Goal: Task Accomplishment & Management: Use online tool/utility

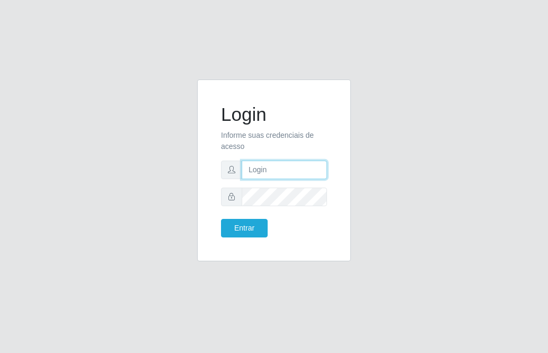
click at [271, 171] on input "text" at bounding box center [284, 170] width 85 height 19
click at [274, 169] on input "text" at bounding box center [284, 170] width 85 height 19
type input "[PERSON_NAME]"
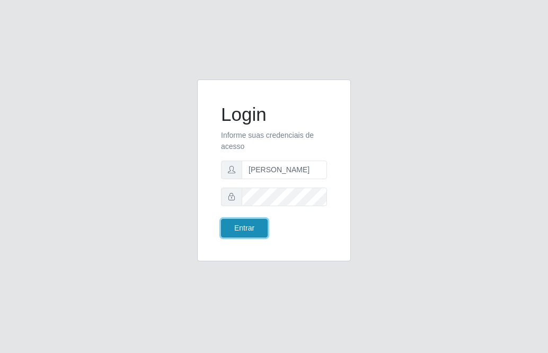
click at [230, 223] on button "Entrar" at bounding box center [244, 228] width 47 height 19
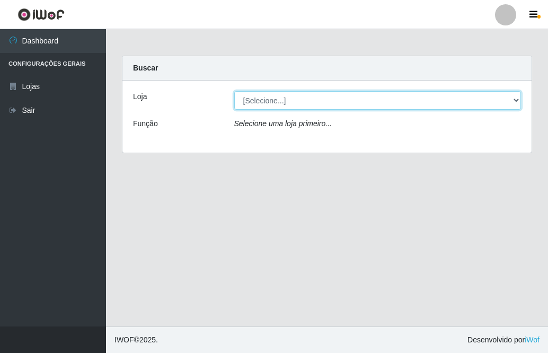
click at [424, 100] on select "[Selecione...] Bemais Supermercados - [GEOGRAPHIC_DATA]" at bounding box center [377, 100] width 287 height 19
select select "250"
click at [234, 91] on select "[Selecione...] Bemais Supermercados - [GEOGRAPHIC_DATA]" at bounding box center [377, 100] width 287 height 19
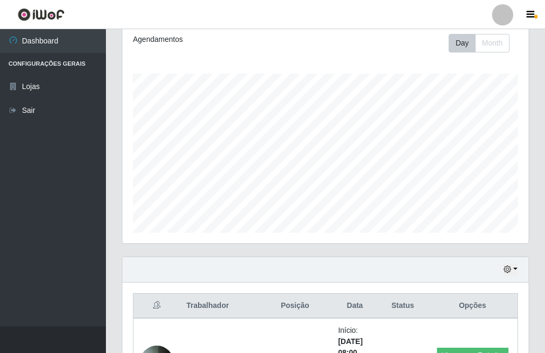
scroll to position [110, 0]
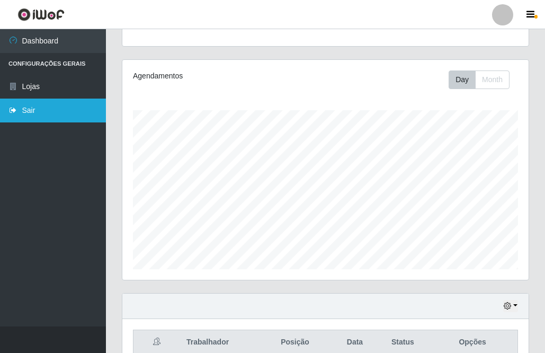
click at [41, 110] on link "Sair" at bounding box center [53, 111] width 106 height 24
